Goal: Entertainment & Leisure: Browse casually

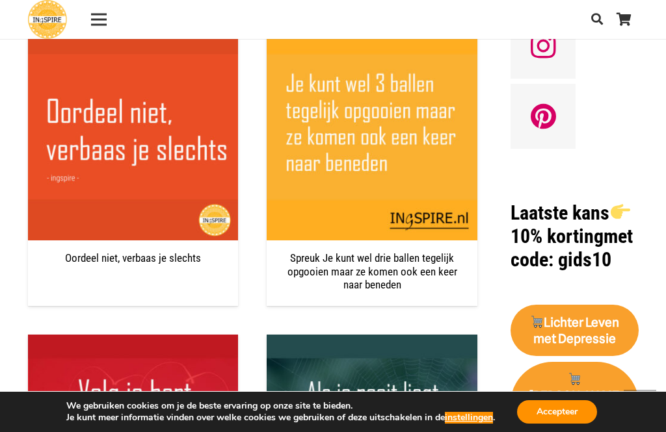
scroll to position [1153, 0]
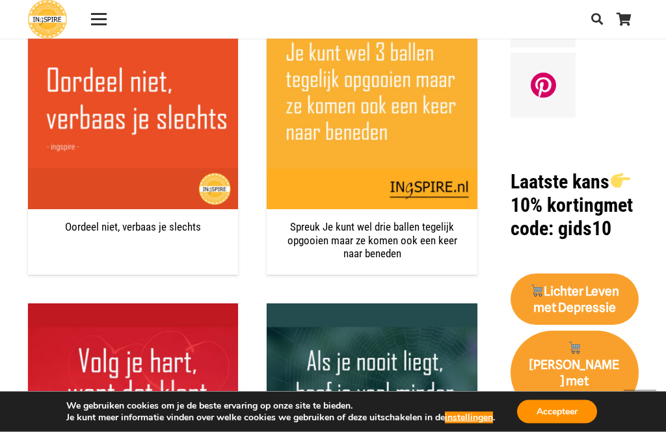
click at [475, 326] on img "Quote – Als je nooit liegt, hoef je veel minder te onthouden" at bounding box center [372, 409] width 211 height 211
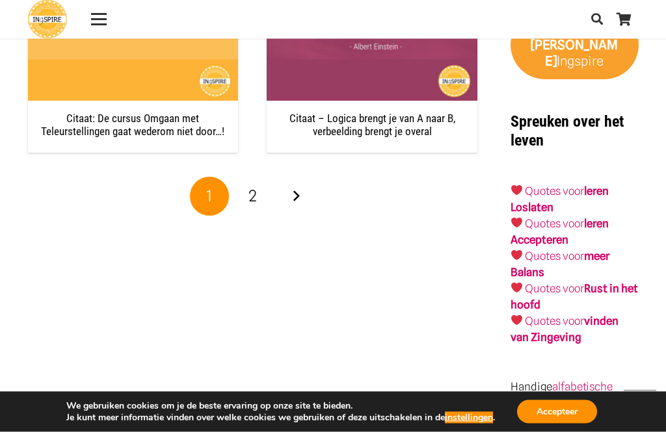
scroll to position [2149, 0]
click at [303, 189] on link "Volgende" at bounding box center [295, 196] width 39 height 39
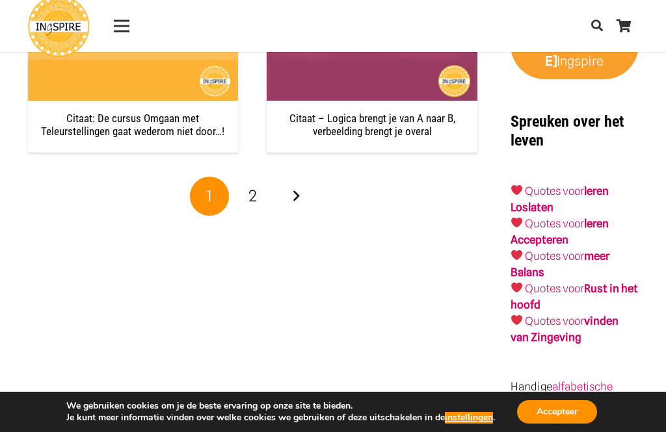
scroll to position [0, 0]
